Goal: Navigation & Orientation: Find specific page/section

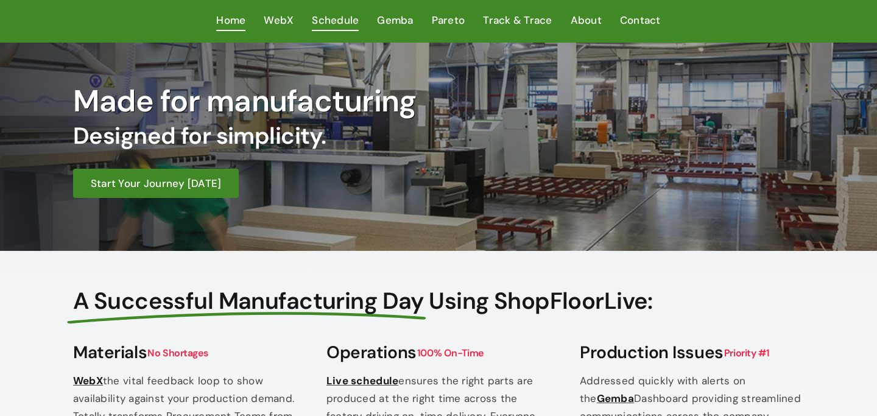
click at [333, 26] on span "Schedule" at bounding box center [335, 21] width 47 height 18
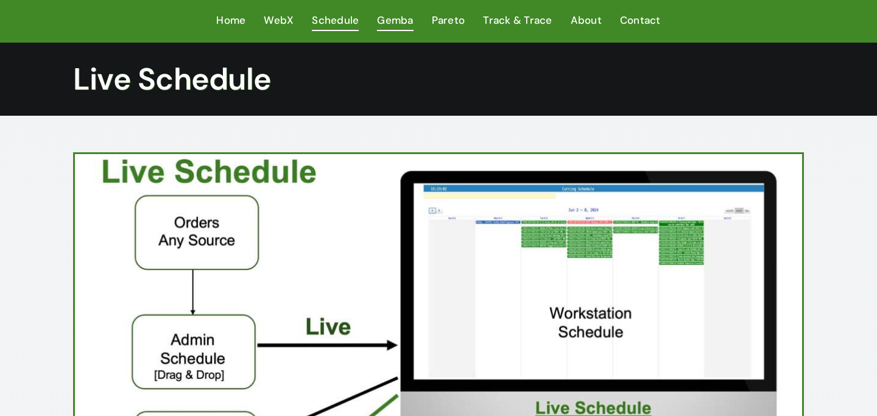
click at [387, 19] on span "Gemba" at bounding box center [395, 21] width 36 height 18
